Goal: Learn about a topic

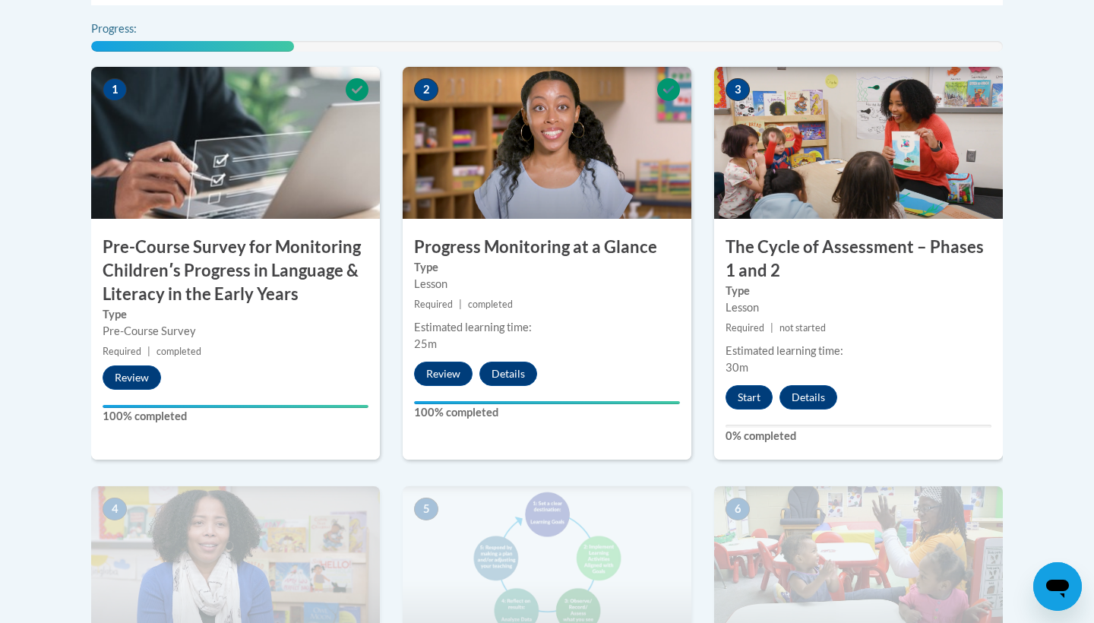
scroll to position [578, 0]
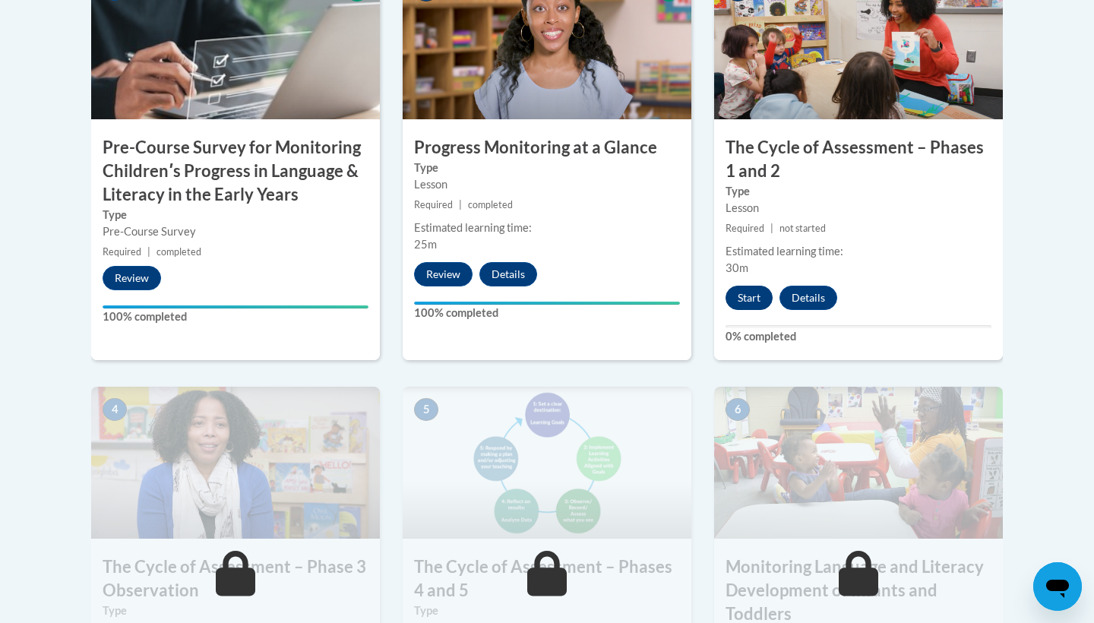
click at [744, 299] on button "Start" at bounding box center [749, 298] width 47 height 24
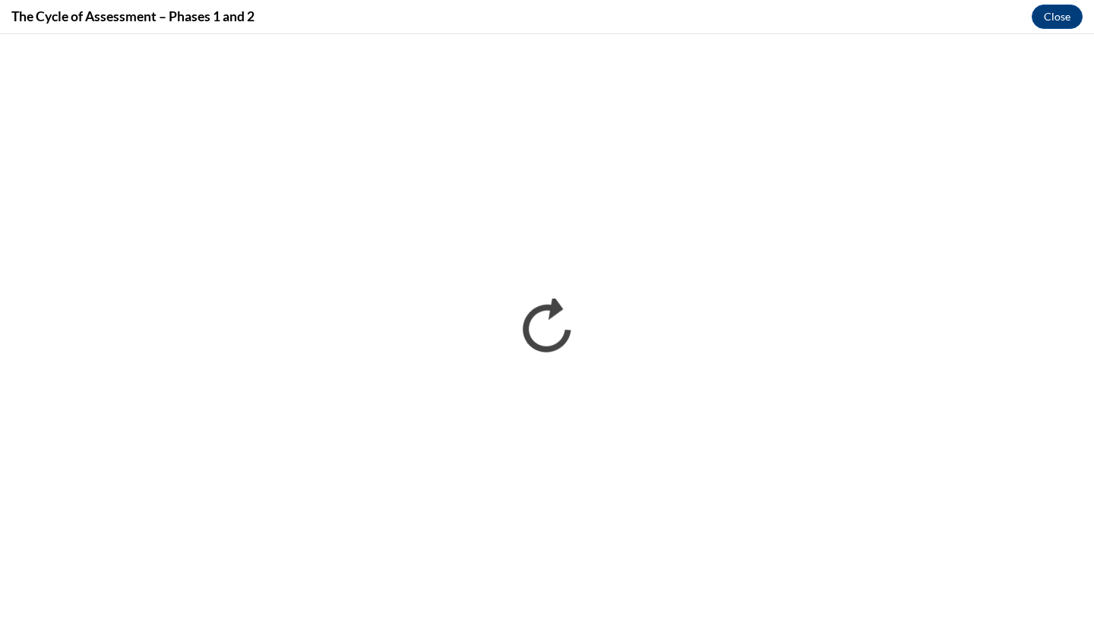
scroll to position [0, 0]
